Goal: Task Accomplishment & Management: Use online tool/utility

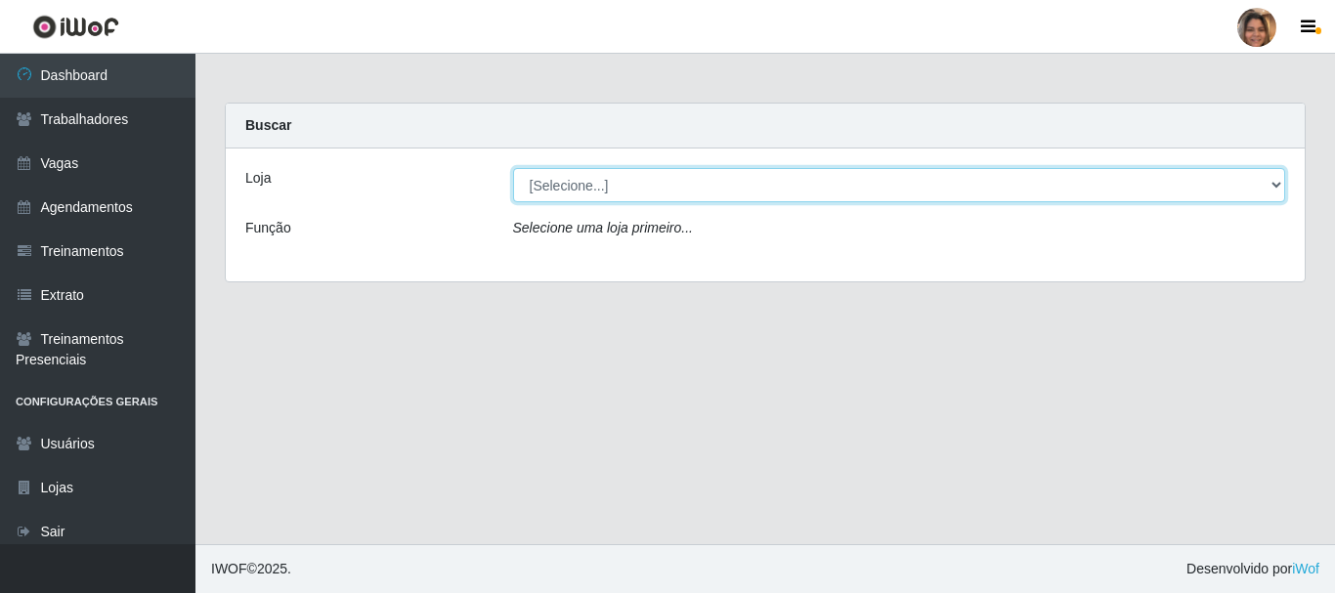
click at [604, 187] on select "[Selecione...] Mar Vermelho - CEASA Mar Vermelho - Centro de Distribuição" at bounding box center [899, 185] width 773 height 34
select select "474"
click at [513, 168] on select "[Selecione...] Mar Vermelho - CEASA Mar Vermelho - Centro de Distribuição" at bounding box center [899, 185] width 773 height 34
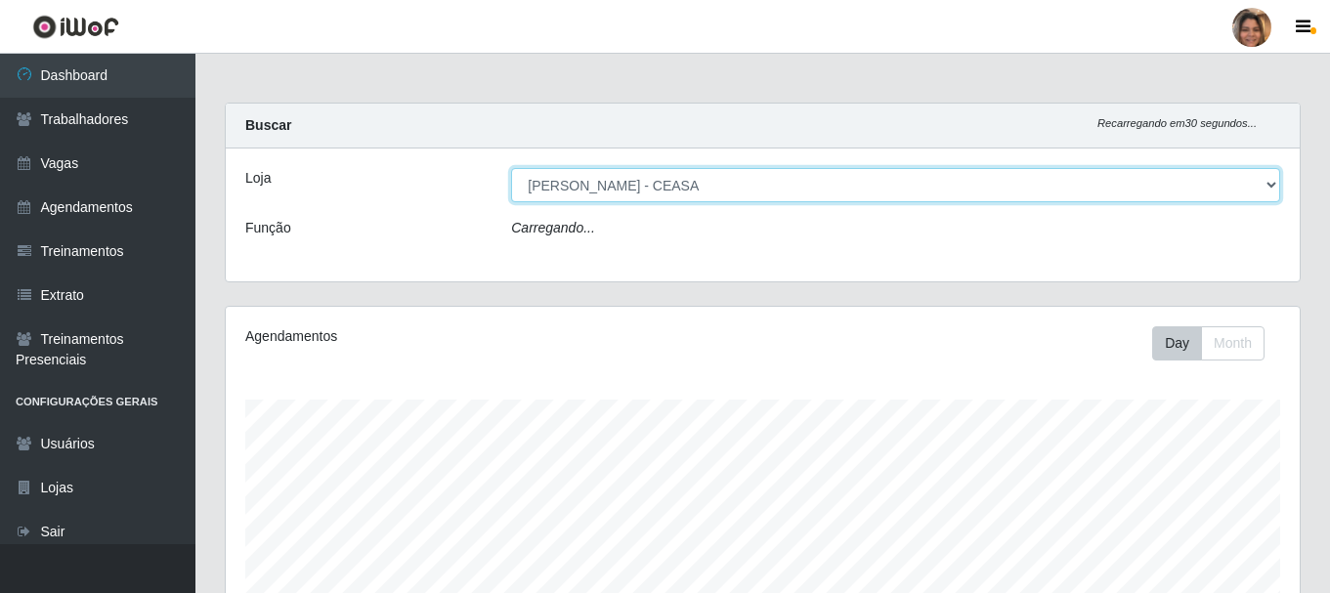
scroll to position [406, 1074]
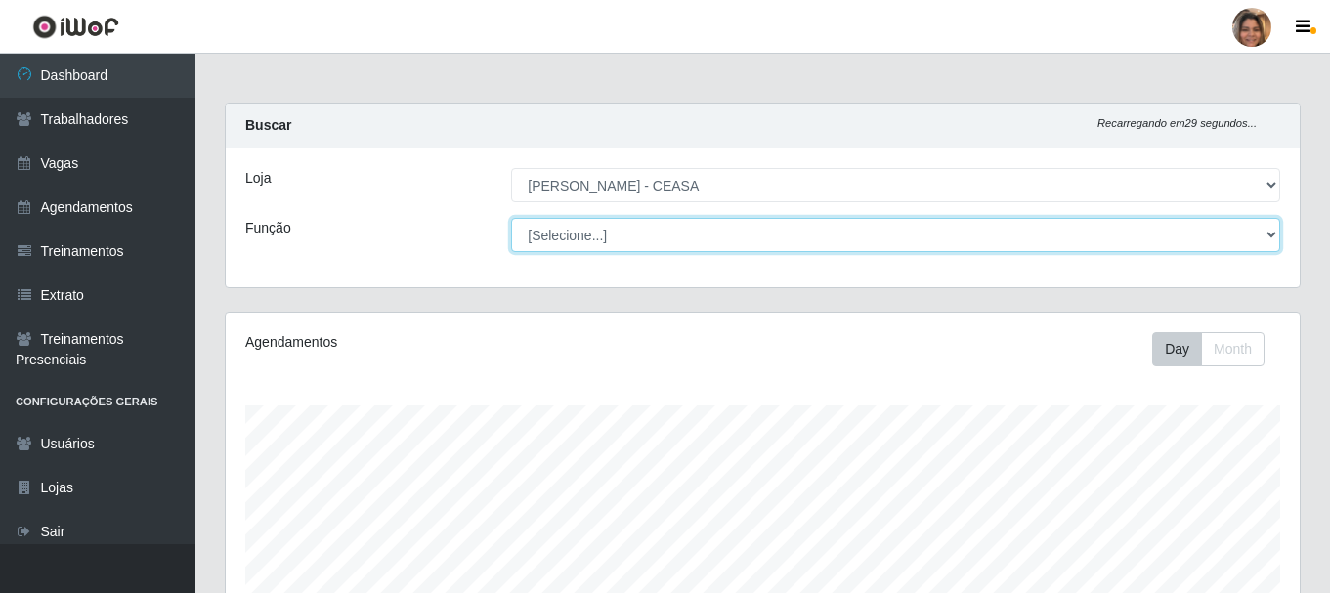
click at [685, 232] on select "[Selecione...] Repositor Repositor + Repositor ++" at bounding box center [895, 235] width 769 height 34
click at [676, 238] on select "[Selecione...] Repositor Repositor + Repositor ++" at bounding box center [895, 235] width 769 height 34
drag, startPoint x: 676, startPoint y: 238, endPoint x: 651, endPoint y: 249, distance: 27.6
click at [676, 238] on select "[Selecione...] Repositor Repositor + Repositor ++" at bounding box center [895, 235] width 769 height 34
select select "24"
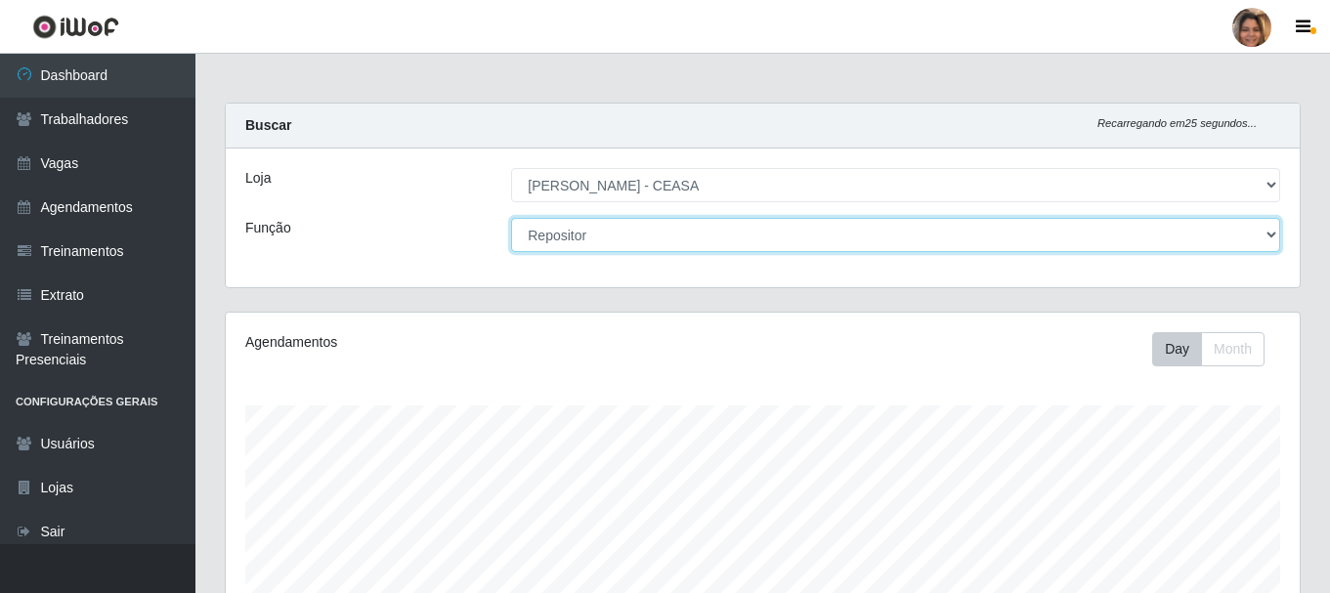
click at [511, 218] on select "[Selecione...] Repositor Repositor + Repositor ++" at bounding box center [895, 235] width 769 height 34
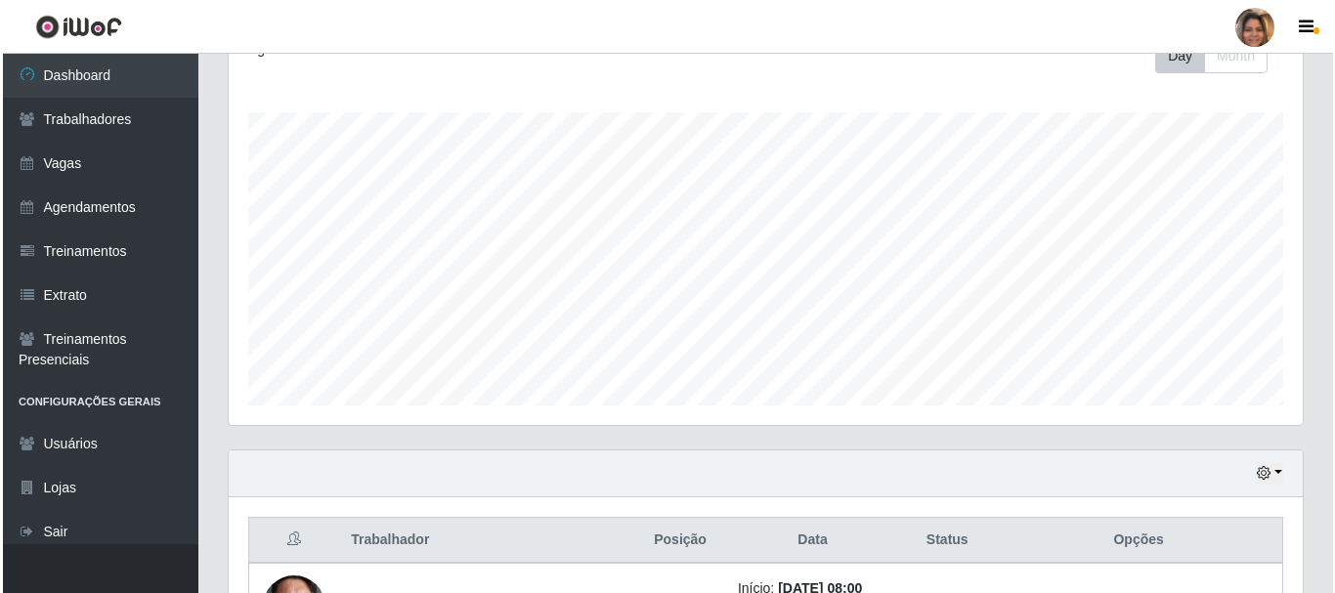
scroll to position [531, 0]
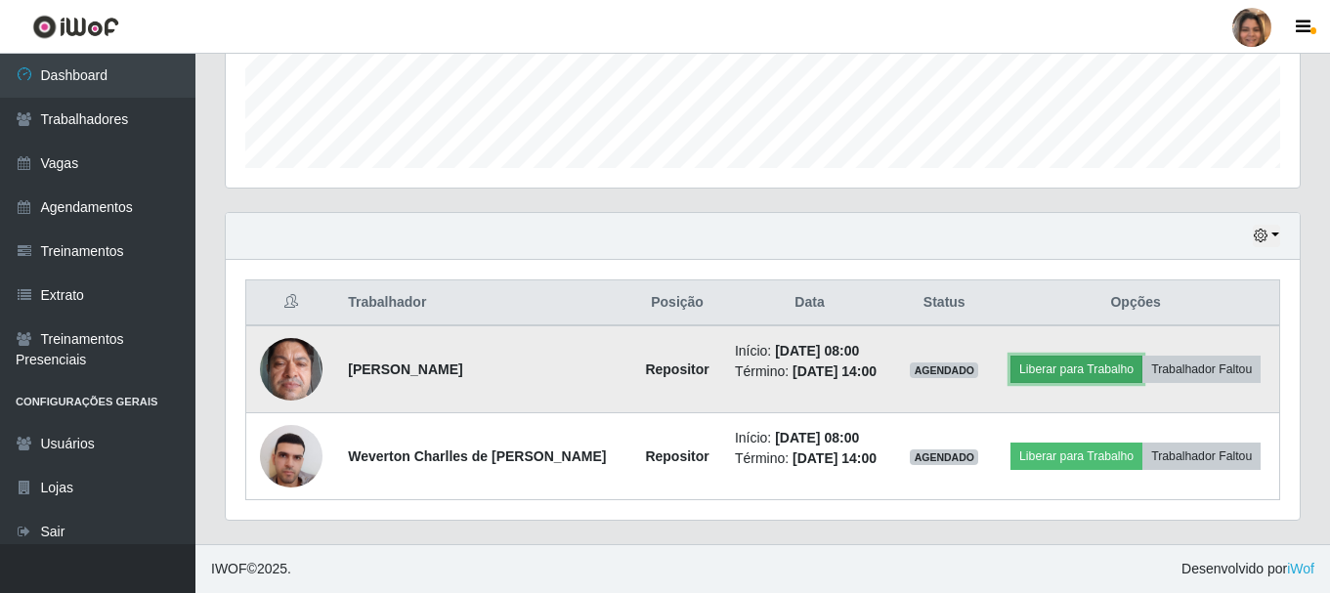
click at [1042, 373] on button "Liberar para Trabalho" at bounding box center [1077, 369] width 132 height 27
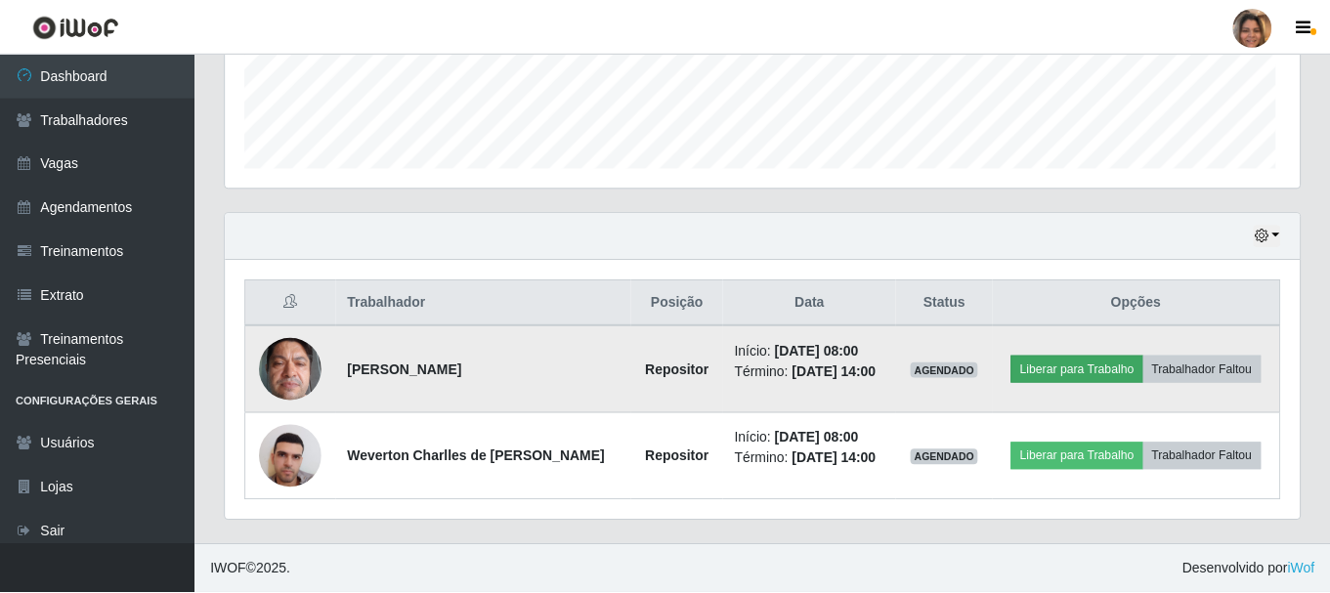
scroll to position [406, 1064]
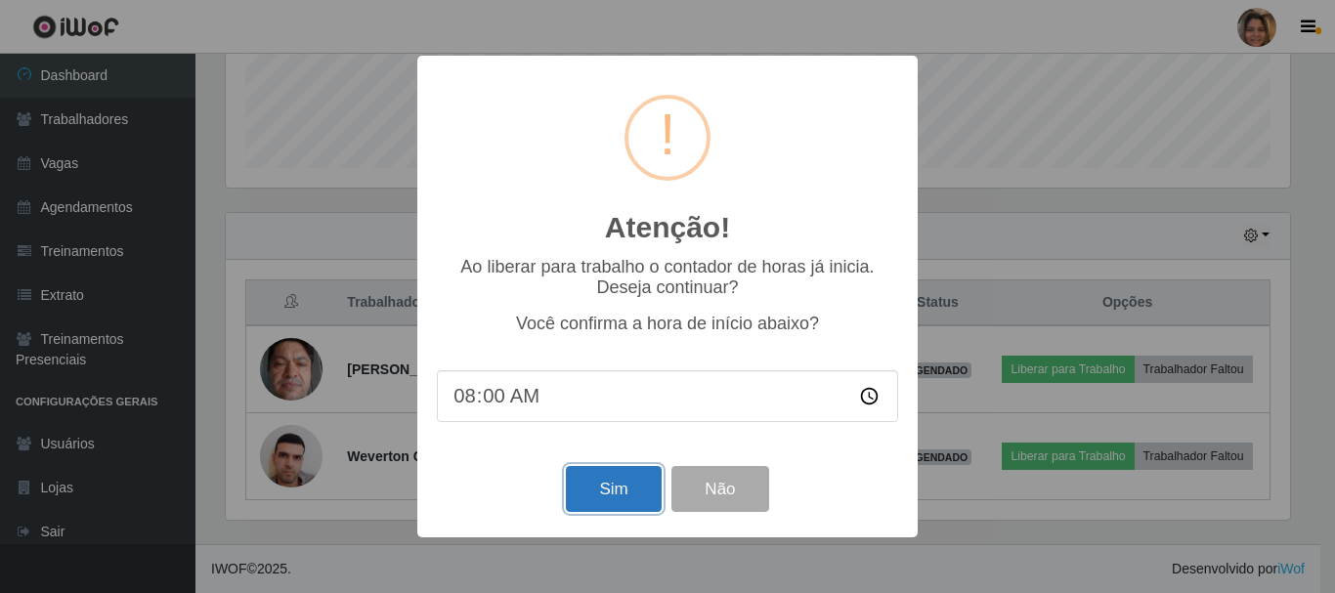
click at [599, 488] on button "Sim" at bounding box center [613, 489] width 95 height 46
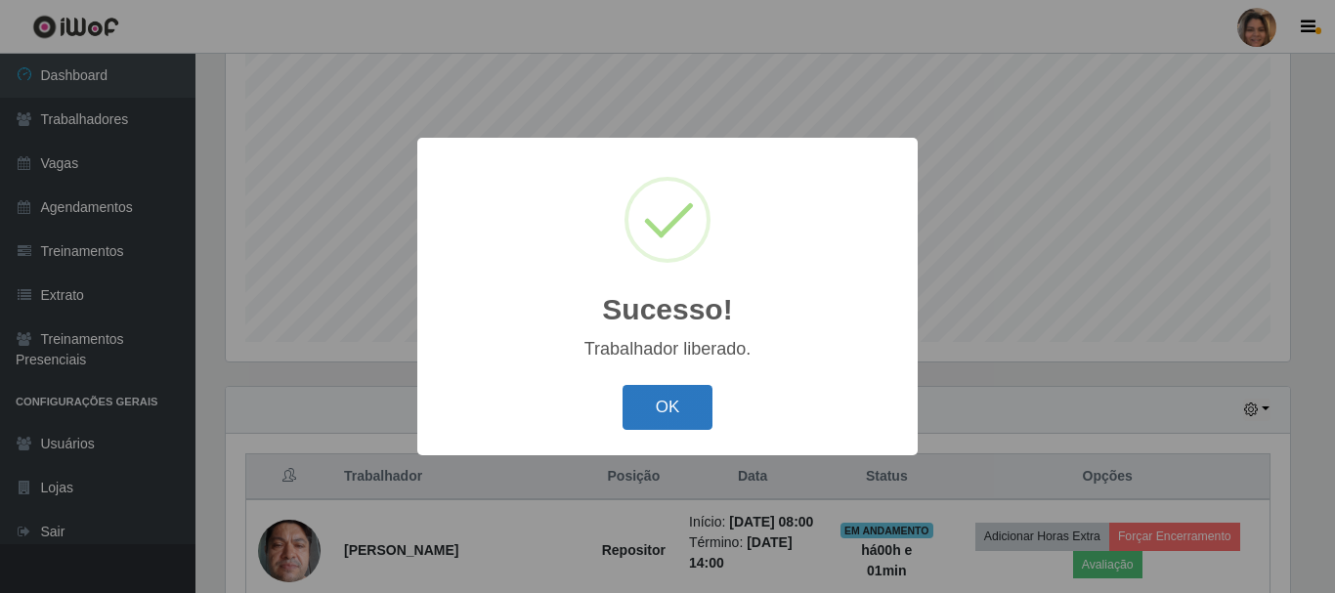
click at [655, 408] on button "OK" at bounding box center [668, 408] width 91 height 46
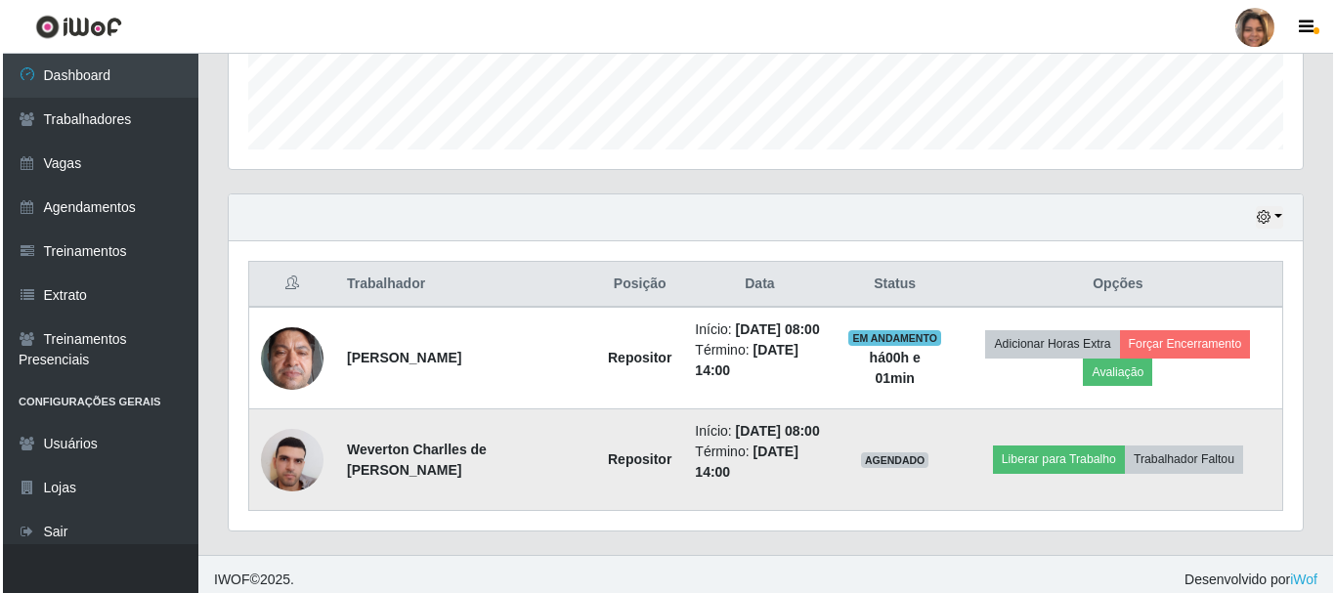
scroll to position [560, 0]
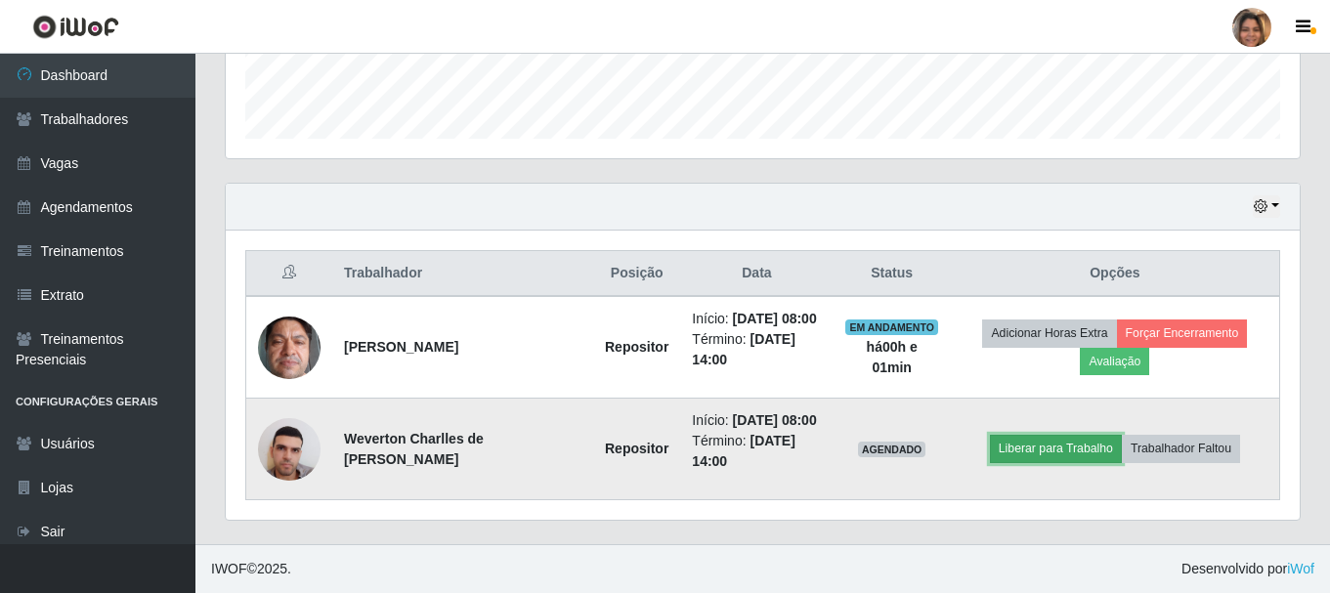
click at [1046, 450] on button "Liberar para Trabalho" at bounding box center [1056, 448] width 132 height 27
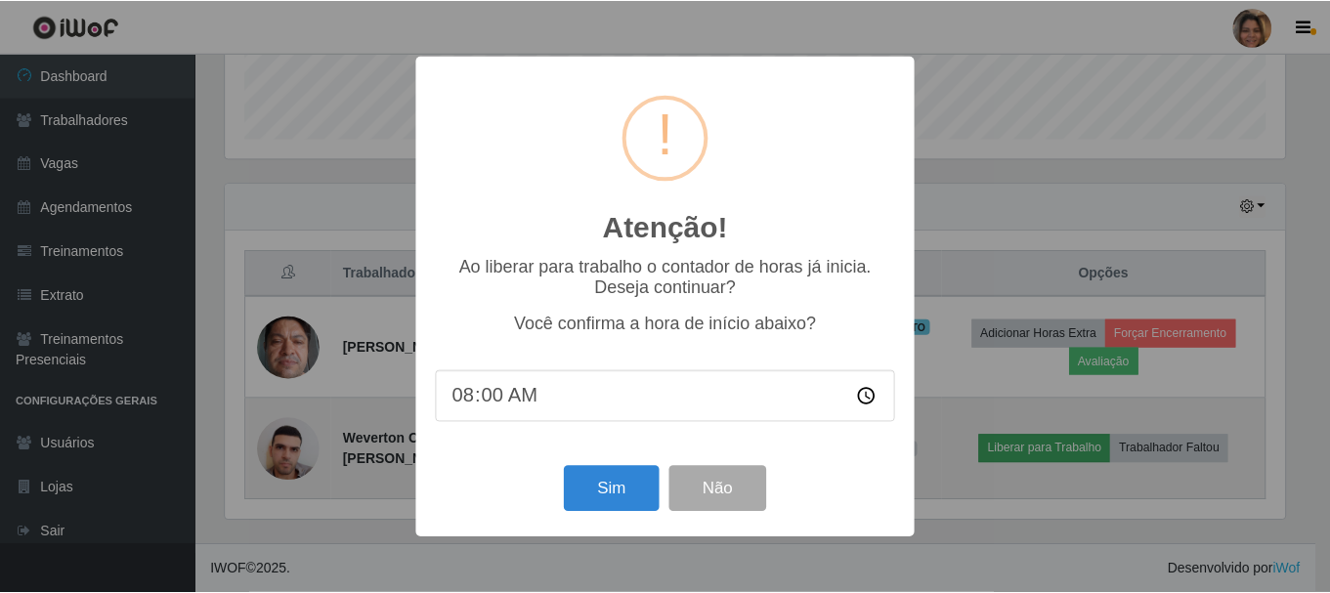
scroll to position [406, 1064]
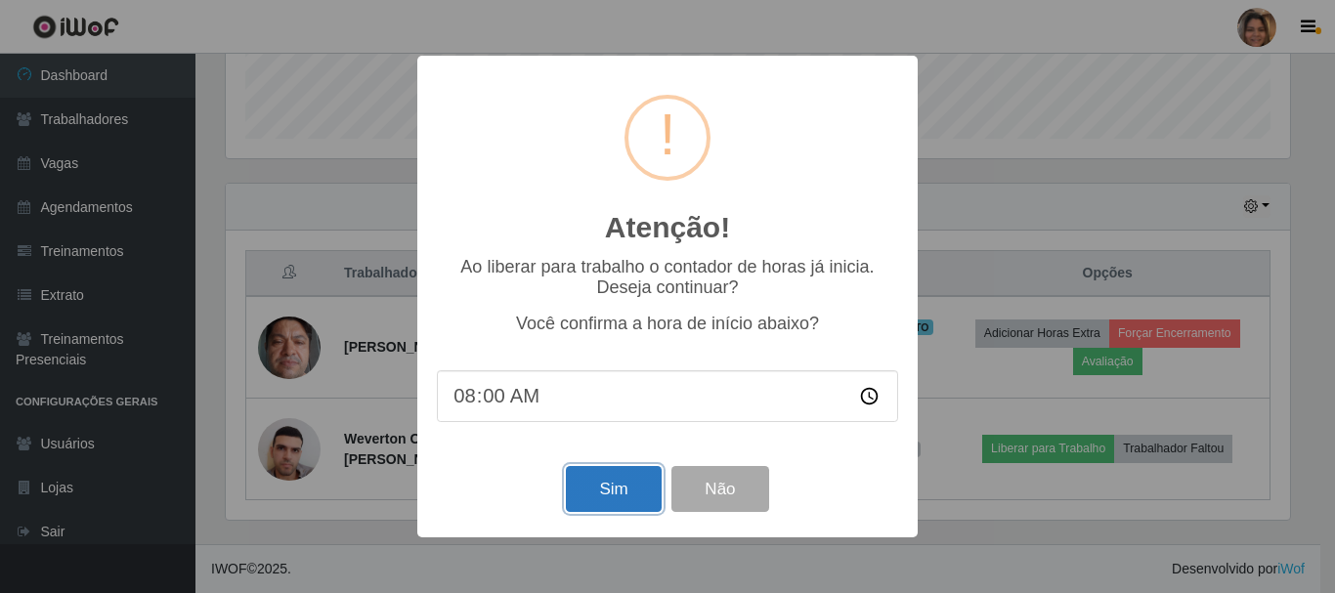
click at [615, 488] on button "Sim" at bounding box center [613, 489] width 95 height 46
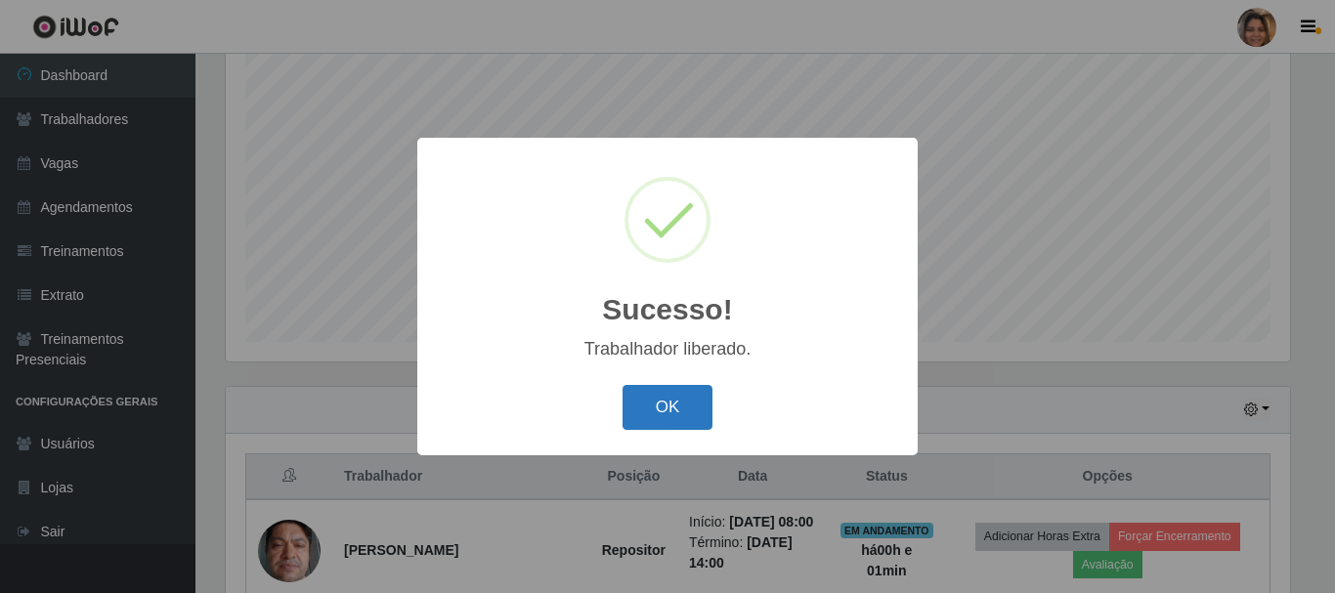
click at [688, 398] on button "OK" at bounding box center [668, 408] width 91 height 46
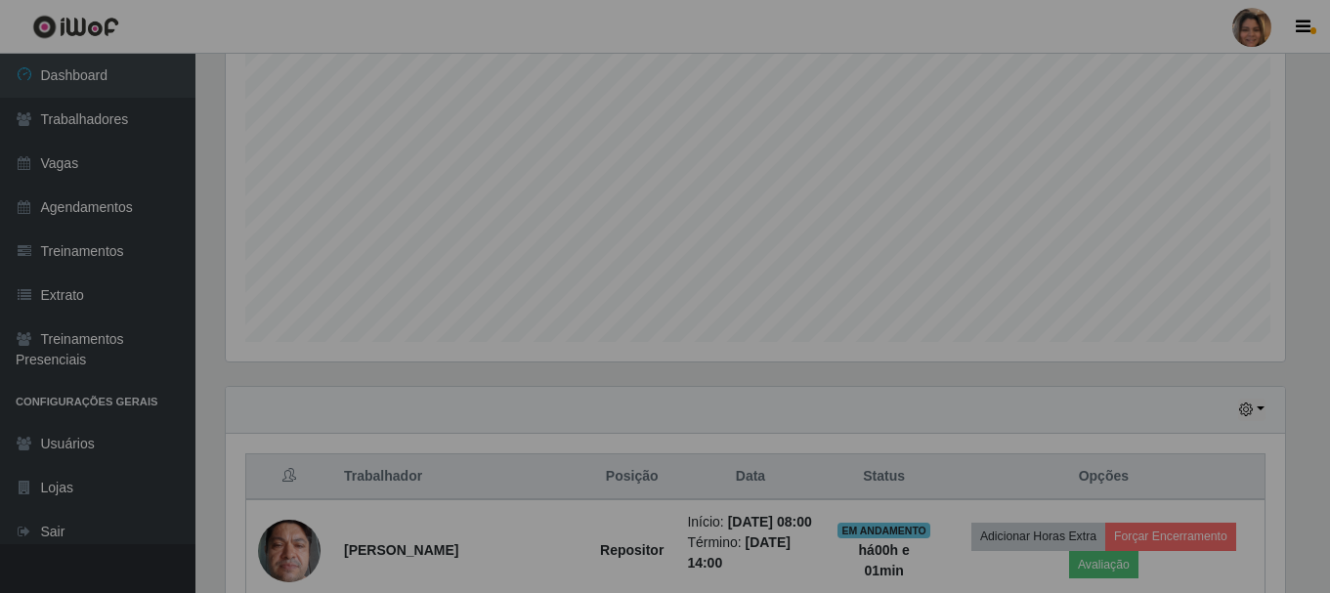
scroll to position [406, 1074]
